Goal: Task Accomplishment & Management: Complete application form

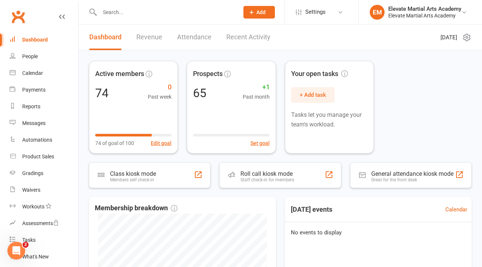
click at [255, 14] on button "Add" at bounding box center [258, 12] width 31 height 13
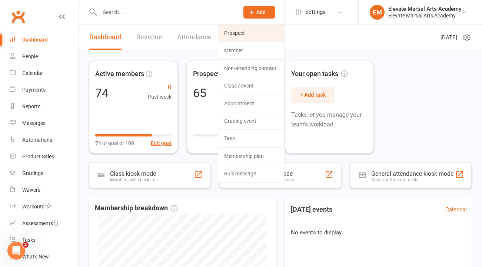
click at [241, 30] on link "Prospect" at bounding box center [251, 32] width 66 height 17
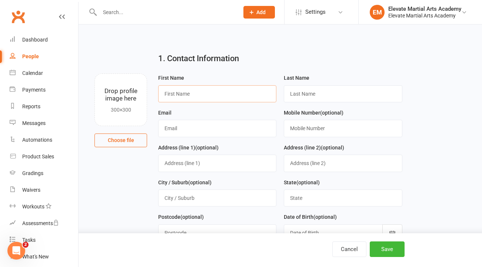
click at [192, 91] on input "text" at bounding box center [217, 93] width 118 height 17
type input "[PERSON_NAME]"
click at [296, 96] on input "text" at bounding box center [343, 93] width 118 height 17
type input "[PERSON_NAME]"
click at [223, 131] on input "text" at bounding box center [217, 128] width 118 height 17
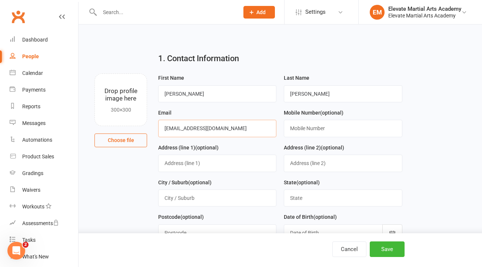
type input "[EMAIL_ADDRESS][DOMAIN_NAME]"
click at [311, 130] on input "text" at bounding box center [343, 128] width 118 height 17
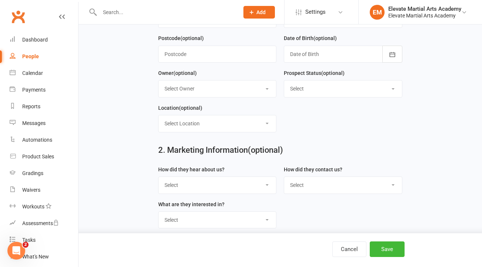
scroll to position [181, 0]
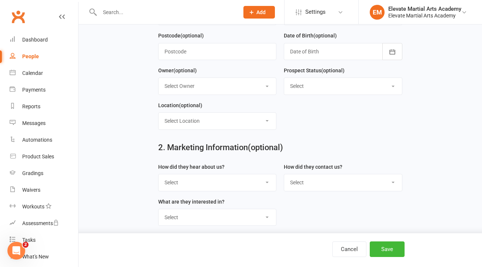
type input "0414944364"
click at [223, 184] on select "Select Google Through A Friend Poster Magazine Walk by Letter Box Drop Facebook" at bounding box center [217, 182] width 117 height 16
select select "Through A Friend"
click at [299, 179] on select "Select Phone Email In-Facility" at bounding box center [342, 182] width 117 height 16
select select "Phone"
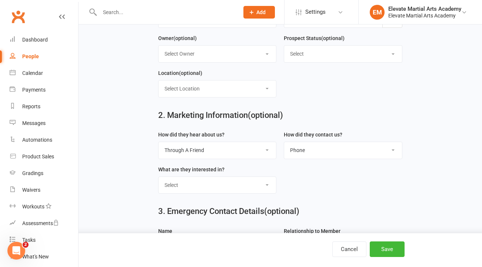
scroll to position [225, 0]
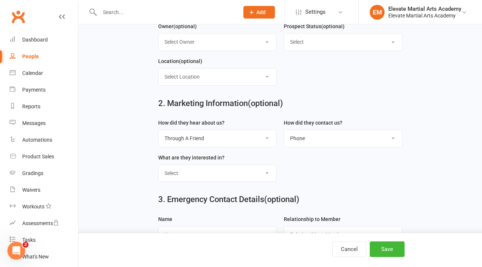
click at [258, 176] on select "Select Classes Personal Training Weight Loss Body Building De-Stressing Diet/Fo…" at bounding box center [217, 173] width 117 height 16
select select "Classes"
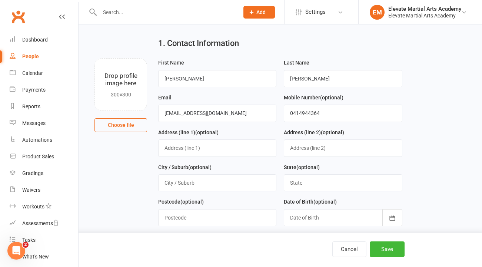
scroll to position [14, 0]
click at [194, 115] on input "[EMAIL_ADDRESS][DOMAIN_NAME]" at bounding box center [217, 113] width 118 height 17
click at [361, 112] on input "0414944364" at bounding box center [343, 113] width 118 height 17
click at [196, 115] on input "[EMAIL_ADDRESS][DOMAIN_NAME]" at bounding box center [217, 113] width 118 height 17
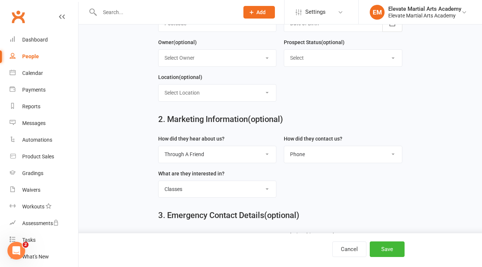
scroll to position [318, 0]
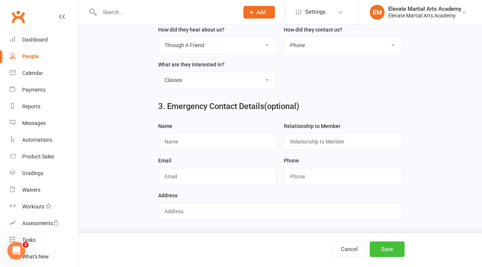
type input "[EMAIL_ADDRESS][DOMAIN_NAME]"
click at [389, 248] on button "Save" at bounding box center [387, 249] width 35 height 16
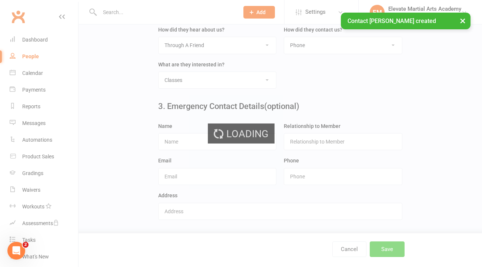
scroll to position [0, 0]
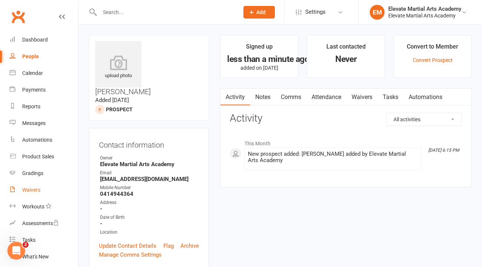
click at [34, 192] on div "Waivers" at bounding box center [31, 190] width 18 height 6
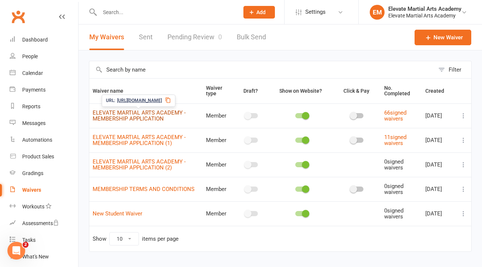
click at [142, 112] on link "ELEVATE MARTIAL ARTS ACADEMY - MEMBERSHIP APPLICATION" at bounding box center [139, 115] width 93 height 13
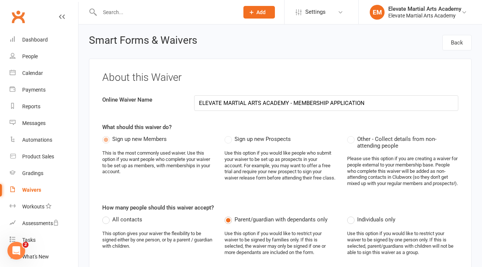
select select "applies_to_all_signees"
select select "copy_answers_for_primary_signee"
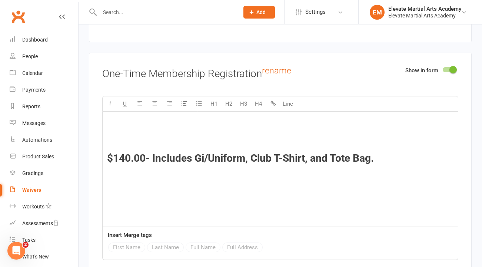
scroll to position [2205, 0]
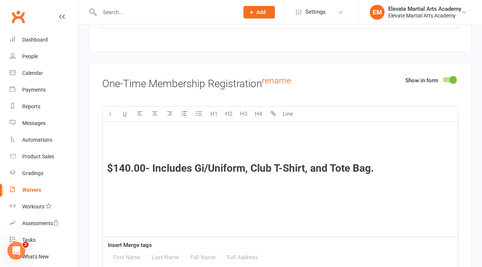
click at [384, 179] on h3 "$140.00- Includes Gi/Uniform, Club T-Shirt, and Tote Bag." at bounding box center [280, 174] width 346 height 23
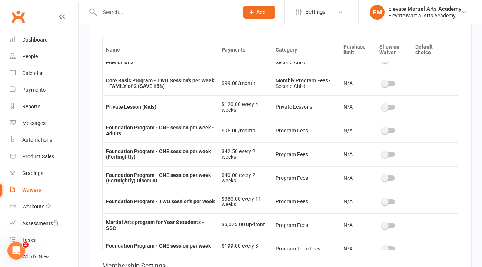
scroll to position [168, 0]
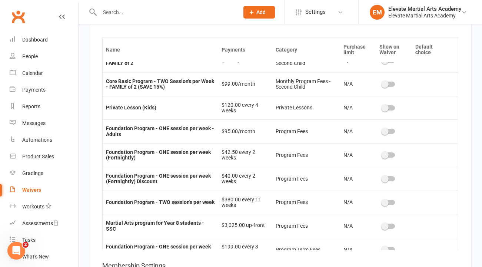
click at [381, 206] on span at bounding box center [384, 202] width 7 height 7
click at [382, 201] on input "checkbox" at bounding box center [382, 201] width 0 height 0
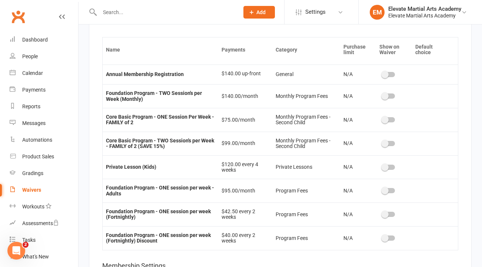
scroll to position [95, 0]
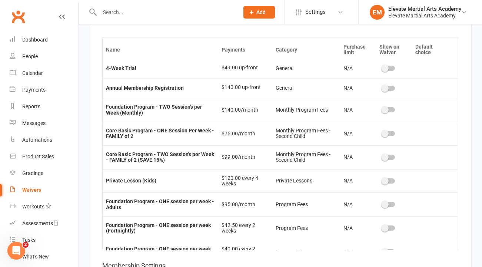
click at [382, 113] on span at bounding box center [384, 109] width 7 height 7
click at [382, 109] on input "checkbox" at bounding box center [382, 109] width 0 height 0
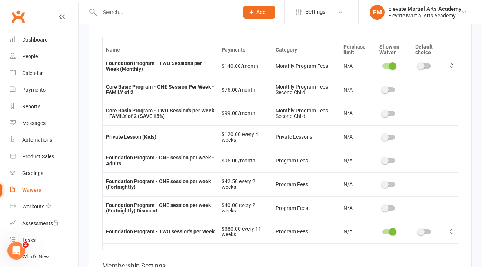
scroll to position [162, 0]
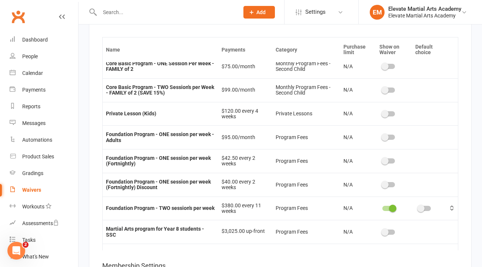
click at [419, 212] on span at bounding box center [420, 208] width 7 height 7
click at [418, 207] on input "checkbox" at bounding box center [418, 207] width 0 height 0
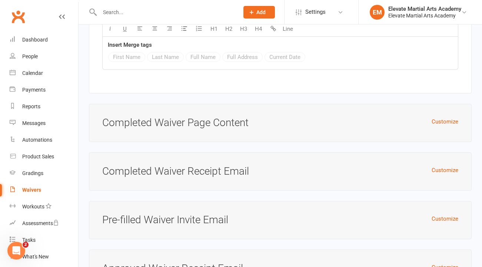
scroll to position [3515, 0]
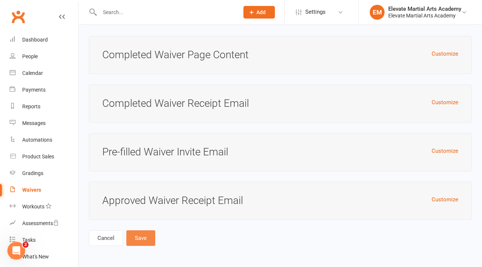
click at [139, 237] on button "Save" at bounding box center [140, 238] width 29 height 16
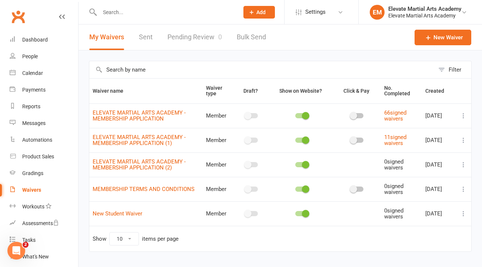
click at [116, 11] on input "text" at bounding box center [165, 12] width 137 height 10
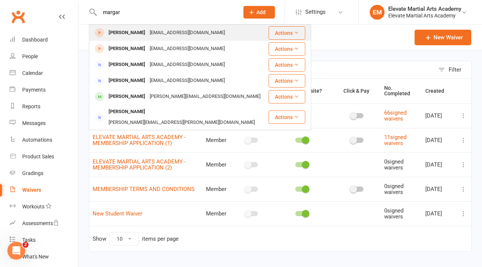
type input "margar"
click at [127, 30] on div "[PERSON_NAME]" at bounding box center [126, 32] width 41 height 11
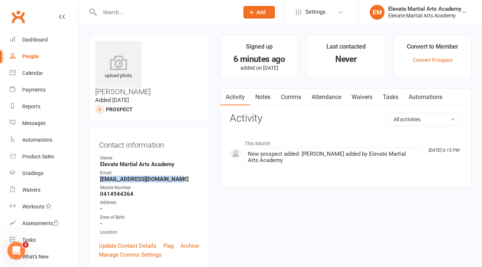
drag, startPoint x: 101, startPoint y: 152, endPoint x: 178, endPoint y: 150, distance: 77.5
click at [178, 176] on strong "[EMAIL_ADDRESS][DOMAIN_NAME]" at bounding box center [149, 179] width 99 height 7
copy strong "[EMAIL_ADDRESS][DOMAIN_NAME]"
click at [368, 97] on link "Waivers" at bounding box center [361, 97] width 31 height 17
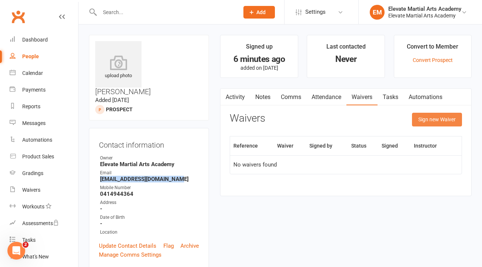
click at [432, 121] on button "Sign new Waiver" at bounding box center [437, 119] width 50 height 13
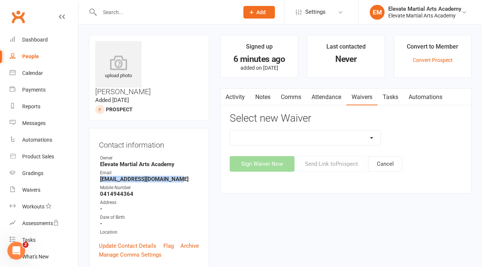
click at [371, 139] on select "ELEVATE MARTIAL ARTS ACADEMY - MEMBERSHIP APPLICATION ELEVATE MARTIAL ARTS ACAD…" at bounding box center [305, 137] width 150 height 15
select select "9393"
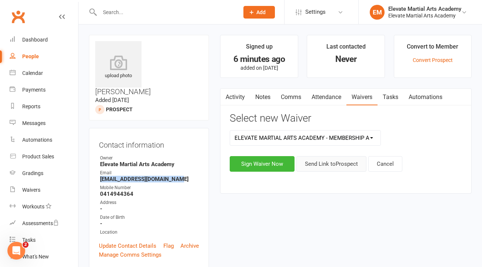
click at [339, 166] on button "Send Link to [GEOGRAPHIC_DATA]" at bounding box center [331, 164] width 70 height 16
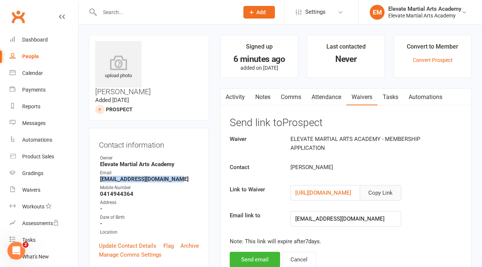
click at [389, 191] on button "Copy Link" at bounding box center [381, 193] width 42 height 16
click at [33, 189] on div "Waivers" at bounding box center [31, 190] width 18 height 6
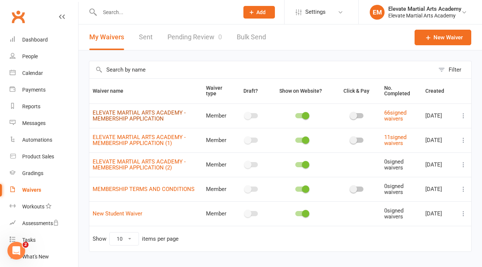
click at [164, 113] on link "ELEVATE MARTIAL ARTS ACADEMY - MEMBERSHIP APPLICATION" at bounding box center [139, 115] width 93 height 13
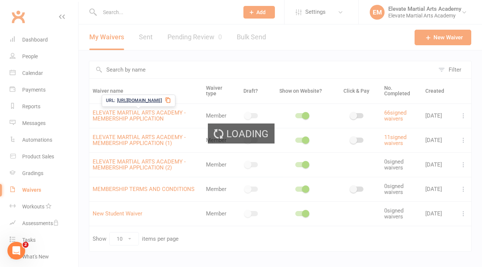
select select "applies_to_all_signees"
select select "copy_answers_for_primary_signee"
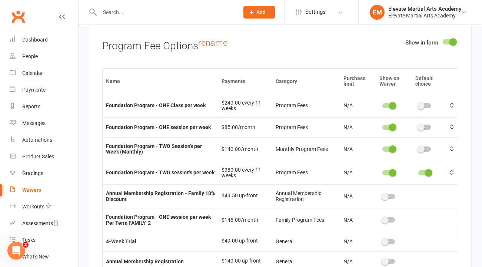
scroll to position [2489, 0]
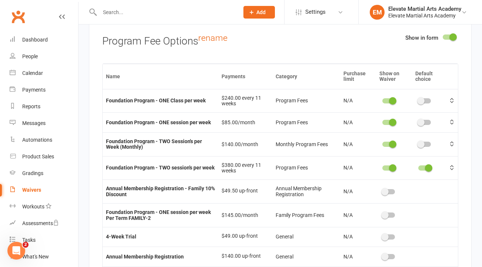
click at [389, 104] on span at bounding box center [392, 100] width 7 height 7
click at [382, 100] on input "checkbox" at bounding box center [382, 100] width 0 height 0
click at [390, 126] on span at bounding box center [392, 122] width 7 height 7
click at [382, 121] on input "checkbox" at bounding box center [382, 121] width 0 height 0
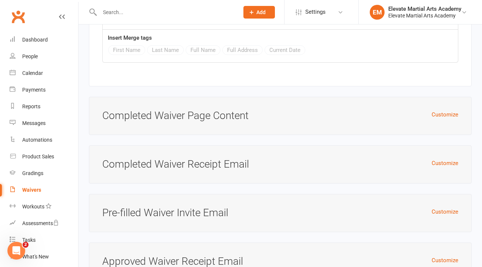
scroll to position [3515, 0]
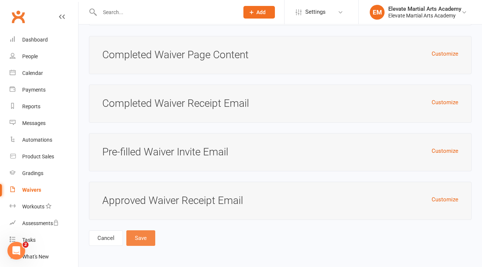
click at [142, 235] on button "Save" at bounding box center [140, 238] width 29 height 16
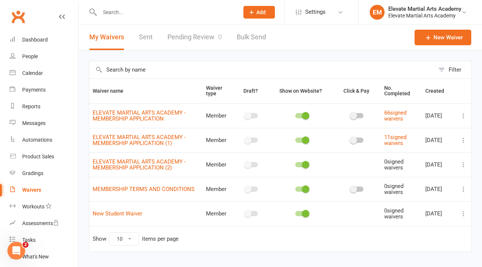
click at [116, 11] on input "text" at bounding box center [165, 12] width 137 height 10
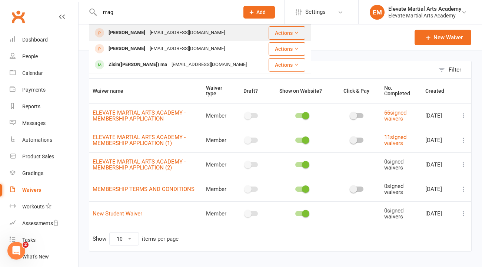
type input "mag"
click at [136, 36] on div "[PERSON_NAME]" at bounding box center [126, 32] width 41 height 11
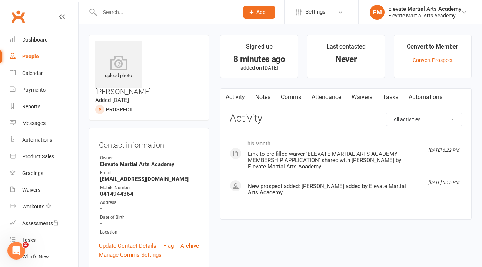
click at [368, 99] on link "Waivers" at bounding box center [361, 97] width 31 height 17
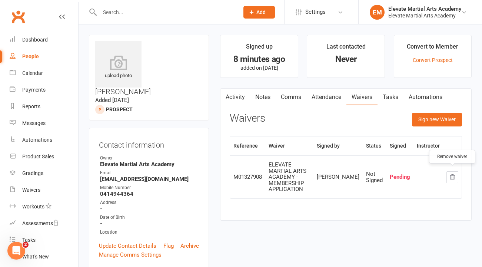
click at [455, 175] on icon "button" at bounding box center [452, 177] width 7 height 7
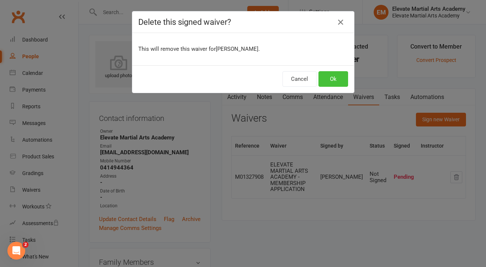
click at [333, 79] on button "Ok" at bounding box center [333, 79] width 30 height 16
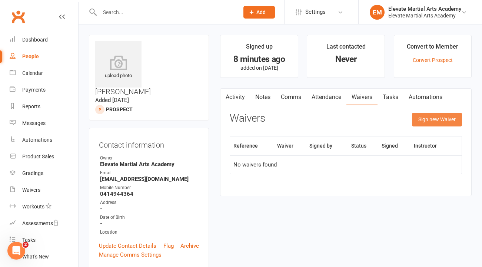
click at [435, 117] on button "Sign new Waiver" at bounding box center [437, 119] width 50 height 13
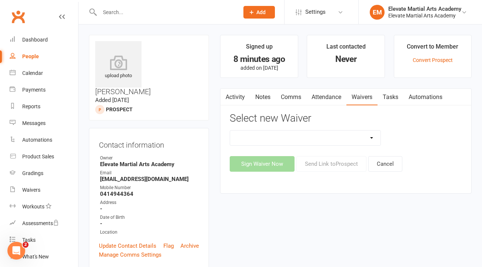
click at [359, 138] on select "ELEVATE MARTIAL ARTS ACADEMY - MEMBERSHIP APPLICATION ELEVATE MARTIAL ARTS ACAD…" at bounding box center [305, 137] width 150 height 15
select select "9393"
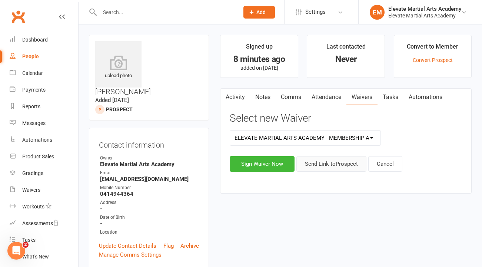
click at [347, 163] on button "Send Link to [GEOGRAPHIC_DATA]" at bounding box center [331, 164] width 70 height 16
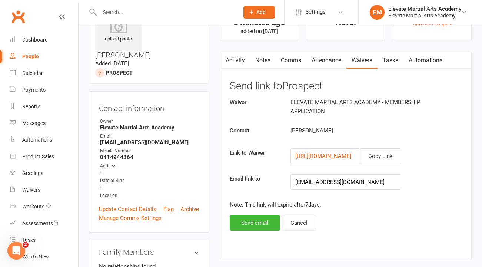
scroll to position [36, 0]
click at [373, 158] on button "Copy Link" at bounding box center [381, 157] width 42 height 16
click at [255, 223] on button "Send email" at bounding box center [255, 223] width 50 height 16
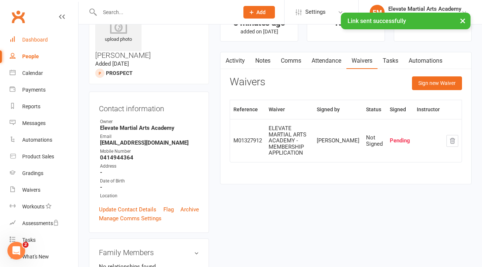
click at [34, 41] on div "Dashboard" at bounding box center [35, 40] width 26 height 6
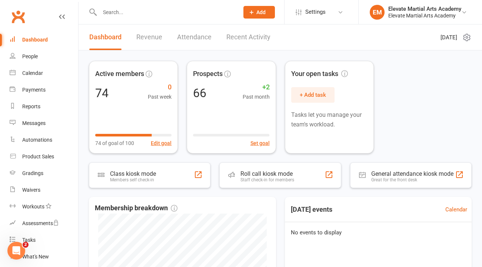
click at [243, 36] on link "Recent Activity" at bounding box center [248, 37] width 44 height 26
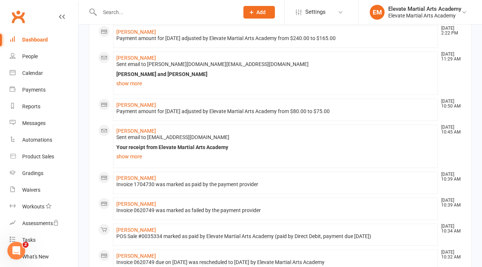
scroll to position [256, 0]
